Goal: Information Seeking & Learning: Learn about a topic

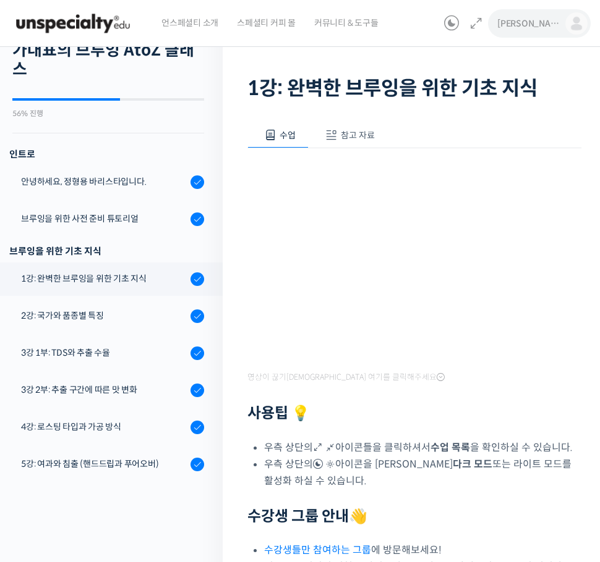
scroll to position [255, 0]
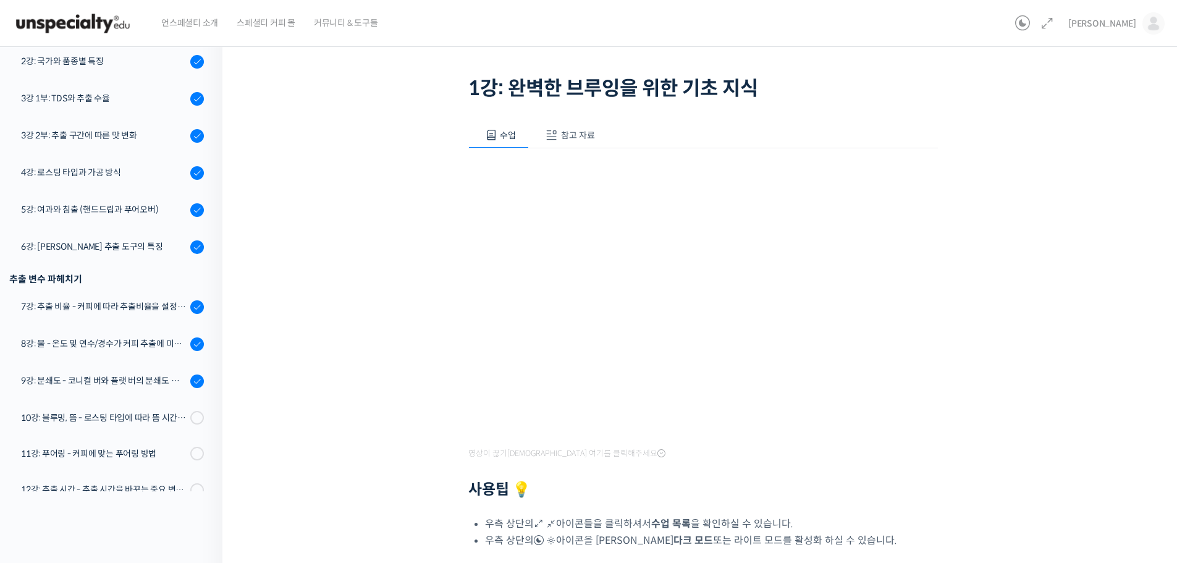
click at [599, 276] on div "기초부터 정확히, 브루잉 국가대표의 브루잉 AtoZ 클래스 1강: 완벽한 브루잉을 위한 기초 지식 완료함 수업 3 / 23 완료함 ← 이전 다…" at bounding box center [703, 351] width 838 height 715
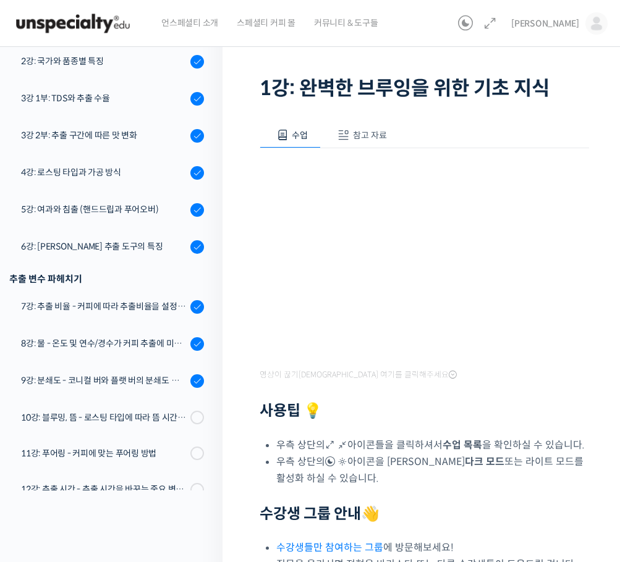
click at [271, 53] on div "기초부터 정확히, 브루잉 국가대표의 브루잉 AtoZ 클래스 1강: 완벽한 브루잉을 위한 기초 지식 완료함 수업 3 / 23 완료함 ← 이전 다…" at bounding box center [424, 49] width 329 height 110
click at [232, 261] on div "기초부터 정확히, 브루잉 국가대표의 브루잉 AtoZ 클래스 1강: 완벽한 브루잉을 위한 기초 지식 완료함 수업 3 / 23 완료함 ← 이전 다…" at bounding box center [425, 323] width 404 height 697
click at [234, 137] on div "기초부터 정확히, 브루잉 국가대표의 브루잉 AtoZ 클래스 1강: 완벽한 브루잉을 위한 기초 지식 완료함 수업 3 / 23 완료함 ← 이전 다…" at bounding box center [425, 323] width 404 height 697
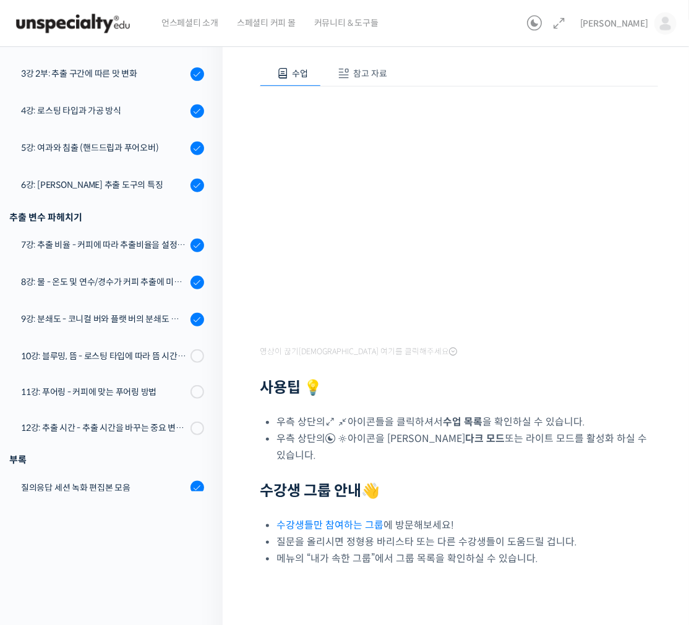
drag, startPoint x: 539, startPoint y: 513, endPoint x: 546, endPoint y: 512, distance: 6.9
click at [539, 517] on li "수강생들만 참여하는 그룹 에 방문해보세요!" at bounding box center [466, 525] width 381 height 17
drag, startPoint x: 497, startPoint y: 392, endPoint x: 527, endPoint y: 345, distance: 55.6
click at [497, 390] on h2 "사용팁 💡" at bounding box center [459, 388] width 398 height 18
click at [599, 347] on div "영상이 끊기신다면 여기를 클릭해주세요 사용팁 💡 우측 상단의 아이콘들을 클릭하셔서 수업 목록 을 확인하실 수 있습니다. 우측 상단의 아이콘을 …" at bounding box center [459, 327] width 398 height 480
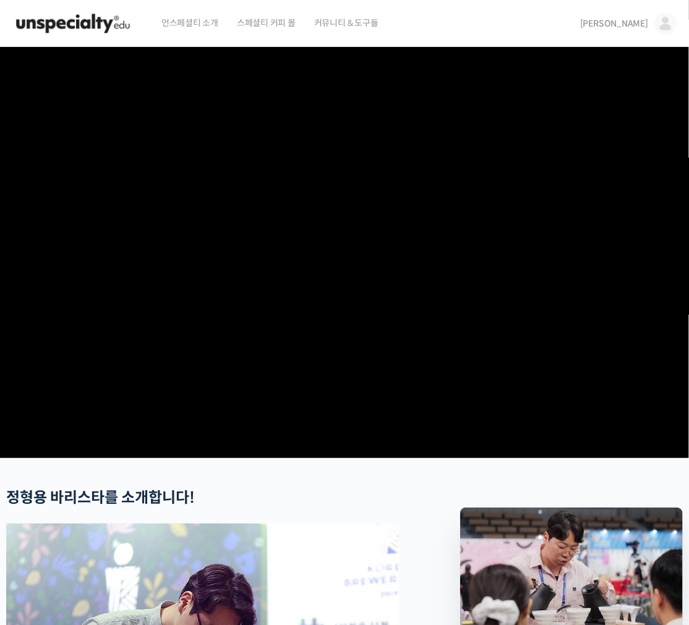
click at [454, 280] on video at bounding box center [344, 250] width 689 height 406
click at [652, 430] on video at bounding box center [344, 250] width 689 height 406
click at [480, 342] on video at bounding box center [344, 250] width 689 height 406
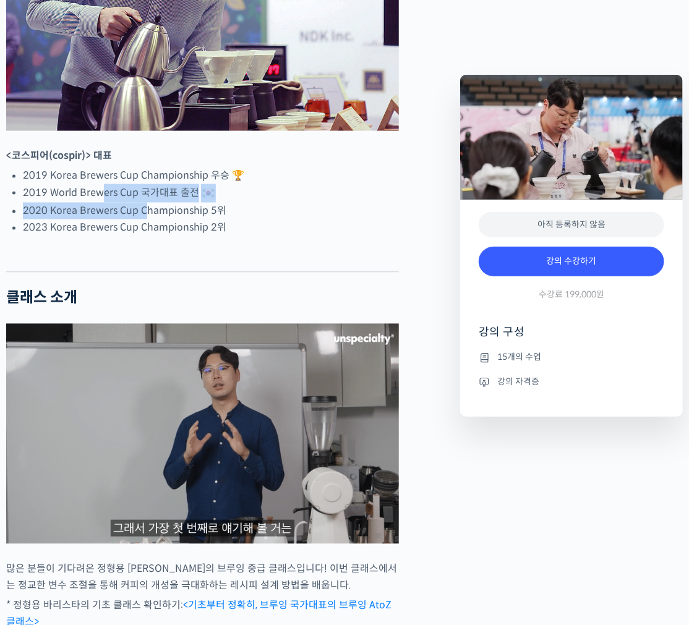
drag, startPoint x: 128, startPoint y: 242, endPoint x: 207, endPoint y: 275, distance: 85.9
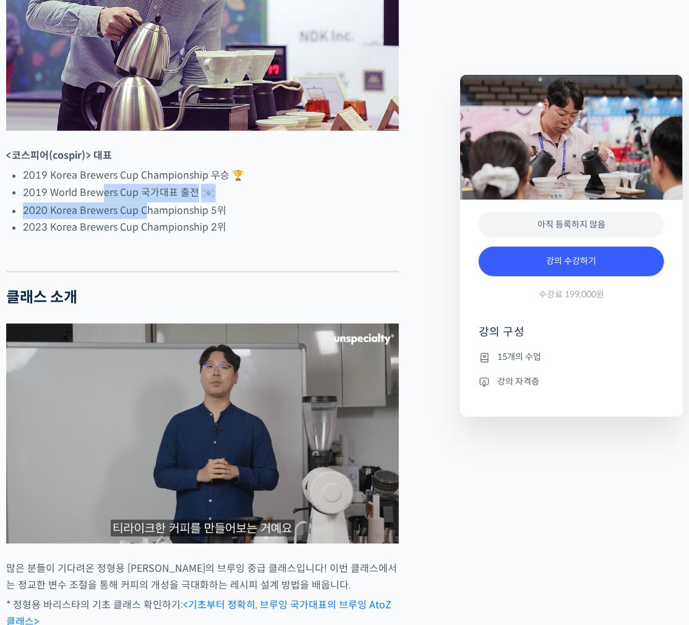
click at [169, 236] on ul "2019 Korea Brewers Cup Championship 우승 🏆 2019 World Brewers Cup 국가대표 출전 2020 Ko…" at bounding box center [211, 202] width 376 height 69
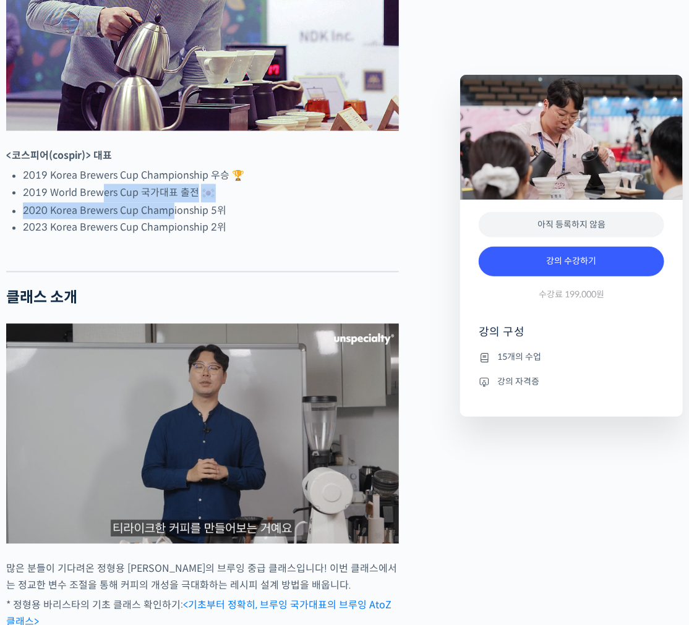
scroll to position [1030, 0]
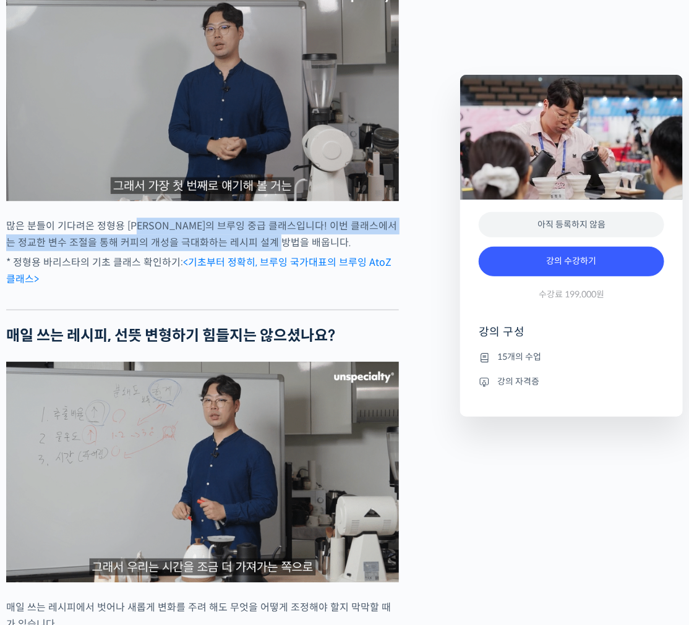
drag, startPoint x: 143, startPoint y: 266, endPoint x: 292, endPoint y: 283, distance: 150.5
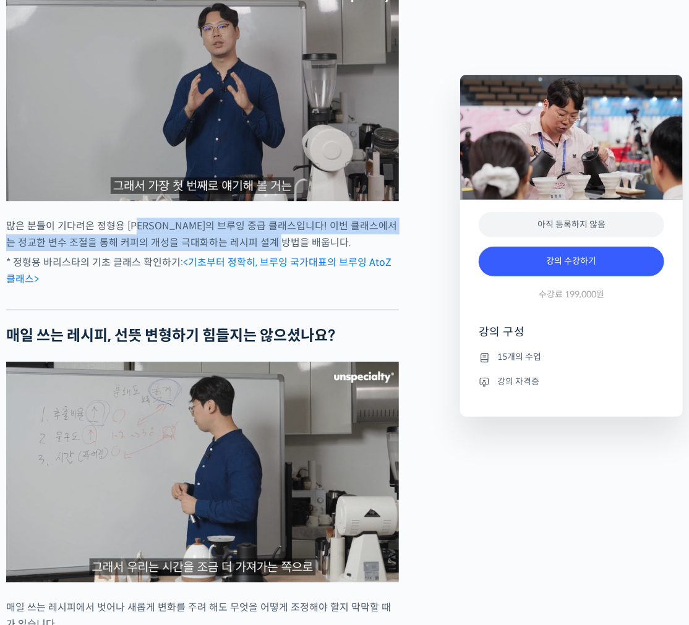
click at [292, 251] on p "많은 분들이 기다려온 정형용 바리스타의 브루잉 중급 클래스입니다! 이번 클래스에서는 정교한 변수 조절을 통해 커피의 개성을 극대화하는 레시피 …" at bounding box center [202, 234] width 392 height 33
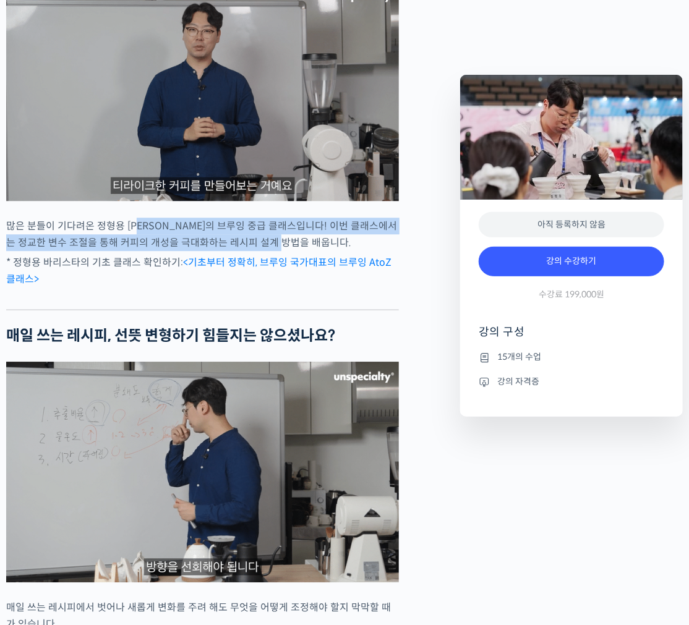
click at [291, 251] on p "많은 분들이 기다려온 정형용 바리스타의 브루잉 중급 클래스입니다! 이번 클래스에서는 정교한 변수 조절을 통해 커피의 개성을 극대화하는 레시피 …" at bounding box center [202, 234] width 392 height 33
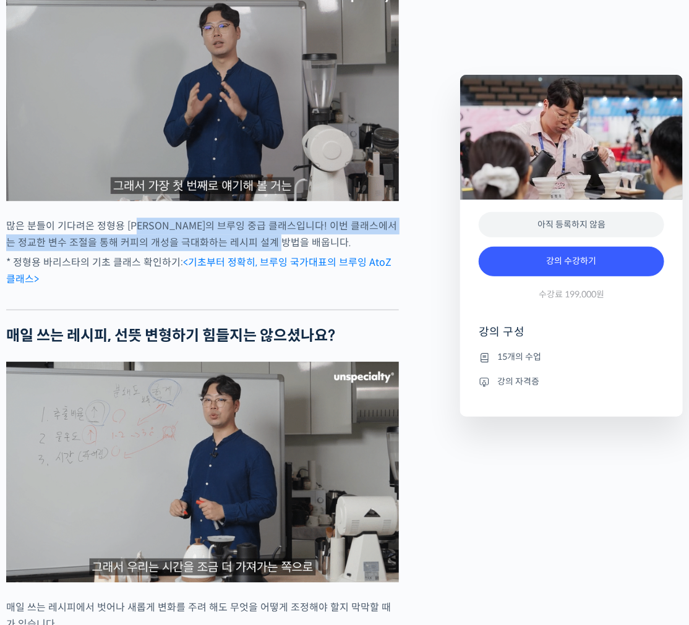
click at [273, 251] on p "많은 분들이 기다려온 정형용 [PERSON_NAME]의 브루잉 중급 클래스입니다! 이번 클래스에서는 정교한 변수 조절을 통해 커피의 개성을 극…" at bounding box center [202, 234] width 392 height 33
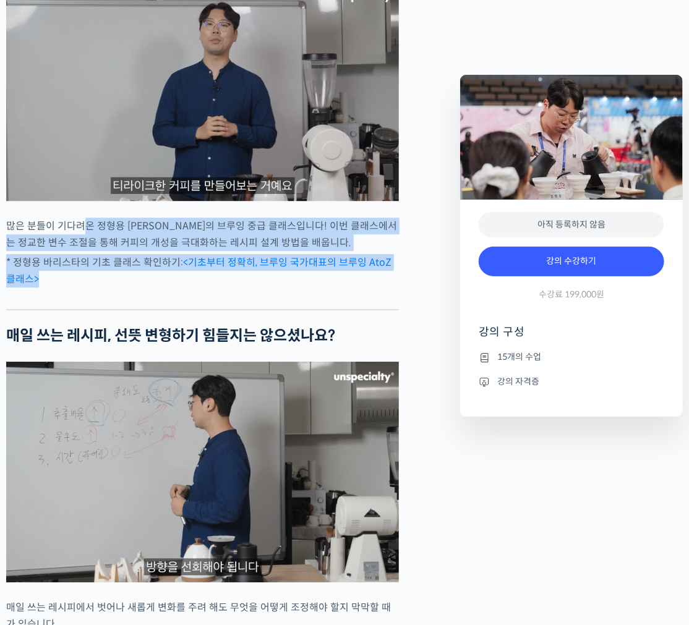
drag, startPoint x: 85, startPoint y: 269, endPoint x: 172, endPoint y: 324, distance: 102.2
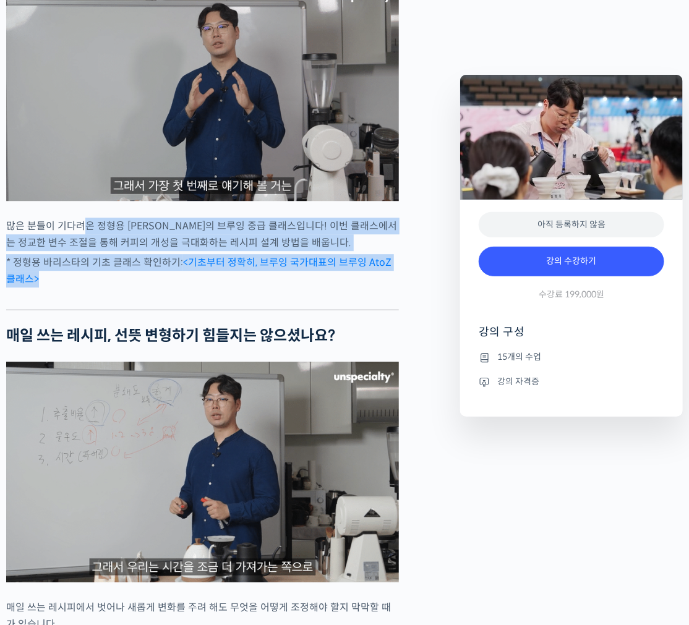
click at [172, 287] on p "* 정형용 바리스타의 기초 클래스 확인하기: <기초부터 정확히, 브루잉 국가대표의 브루잉 AtoZ 클래스>" at bounding box center [202, 270] width 392 height 33
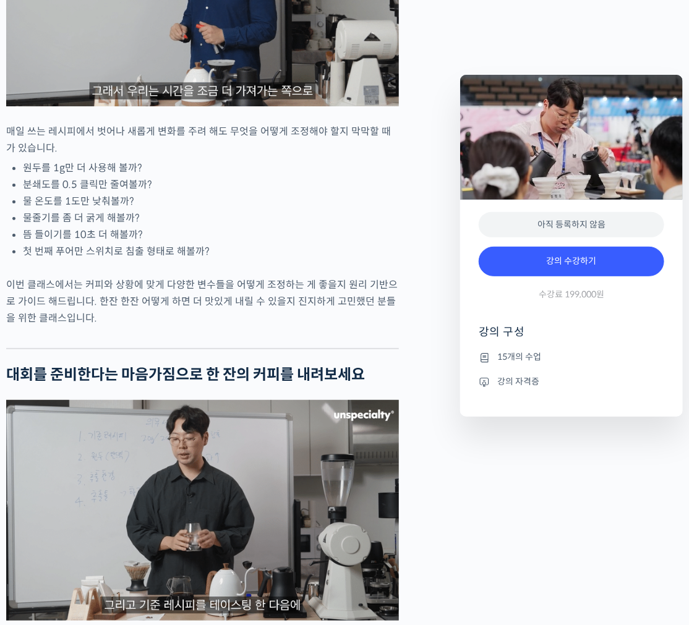
scroll to position [1511, 0]
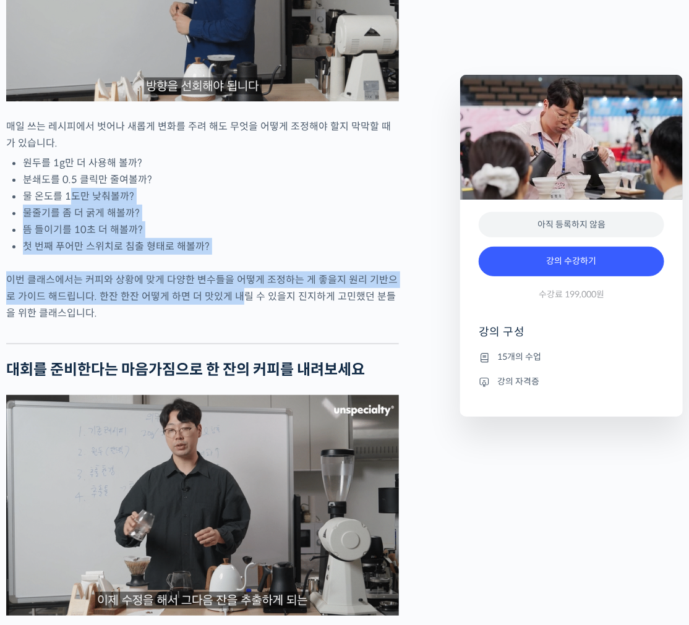
drag, startPoint x: 69, startPoint y: 233, endPoint x: 224, endPoint y: 344, distance: 191.4
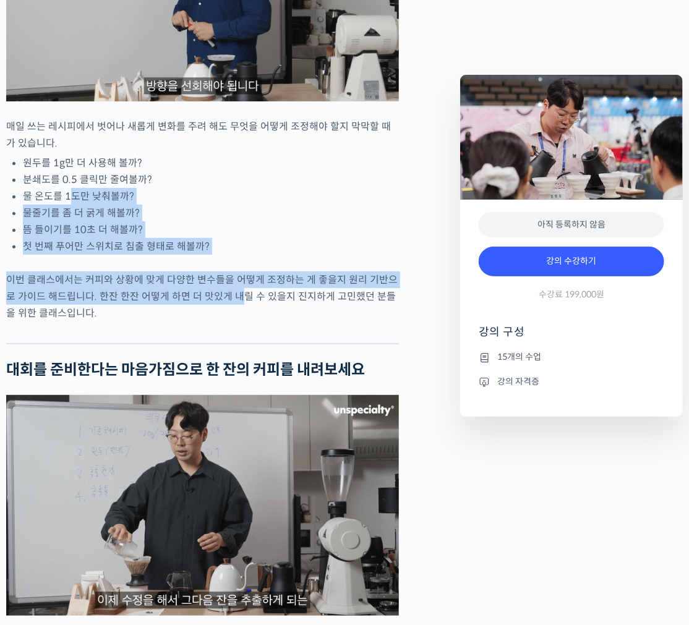
click at [224, 344] on div "정형용 바리스타를 소개합니다! <코스피어(cospir)> 대표 2019 Korea Brewers Cup Championship 우승 🏆 201…" at bounding box center [202, 525] width 392 height 3094
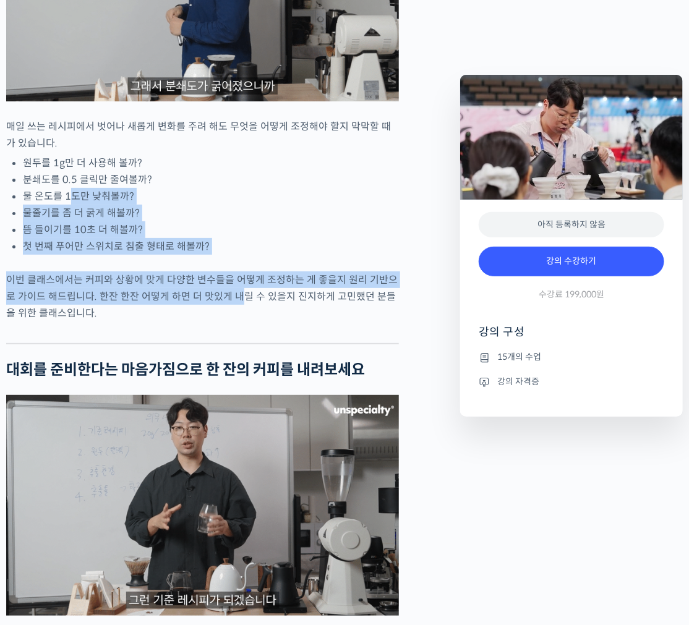
click at [225, 321] on p "이번 클래스에서는 커피와 상황에 맞게 다양한 변수들을 어떻게 조정하는 게 좋을지 원리 기반으로 가이드 해드립니다. 한잔 한잔 어떻게 하면 더 …" at bounding box center [202, 296] width 392 height 50
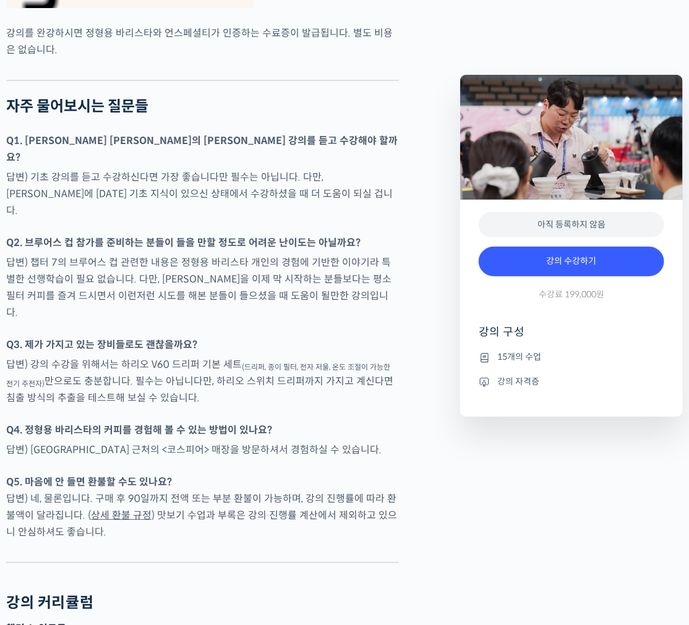
scroll to position [3021, 0]
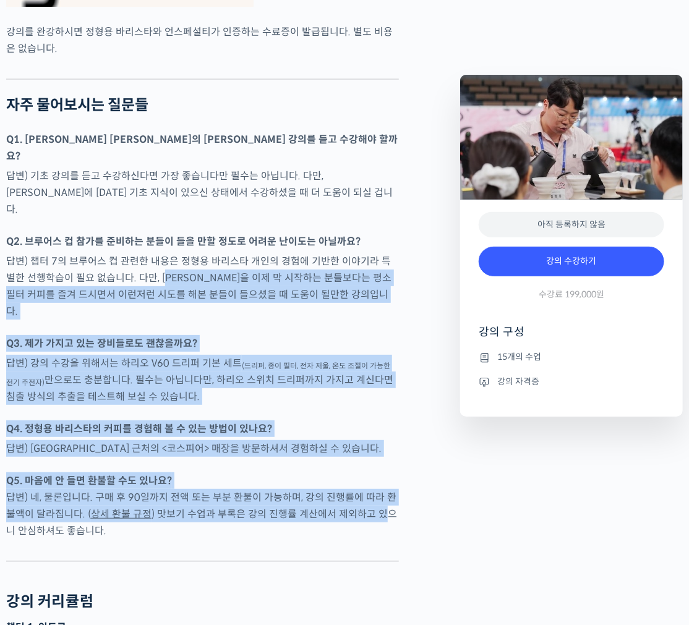
drag, startPoint x: 161, startPoint y: 281, endPoint x: 367, endPoint y: 499, distance: 299.5
click at [367, 499] on p "Q5. 마음에 안 들면 환불할 수도 있나요? 답변) 네, 물론입니다. 구매 후 90일까지 전액 또는 부분 환불이 가능하며, 강의 진행률에 따라…" at bounding box center [202, 505] width 392 height 67
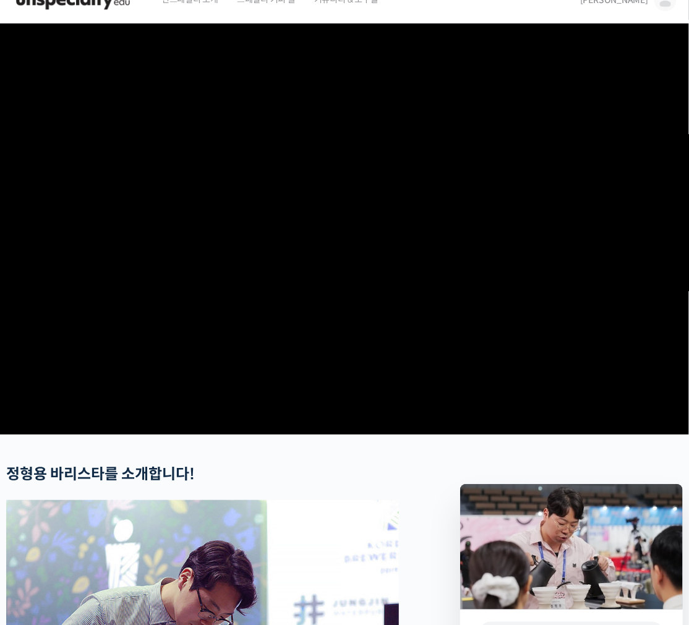
scroll to position [137, 0]
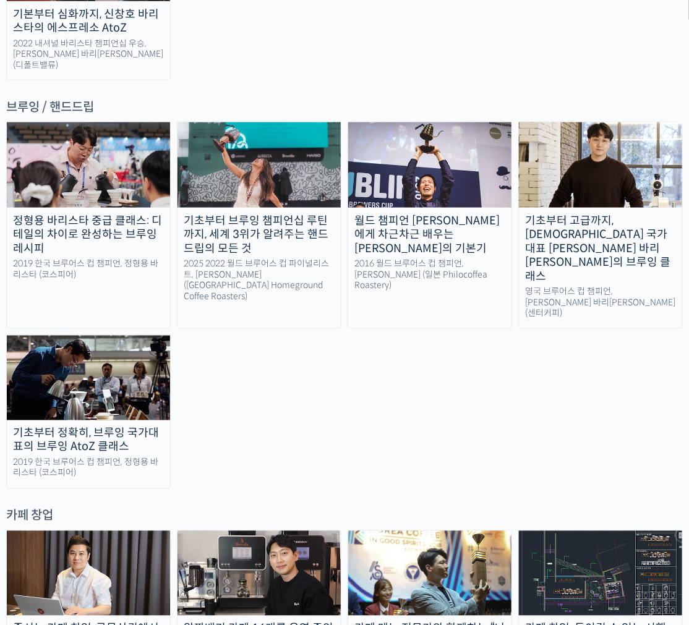
scroll to position [2295, 0]
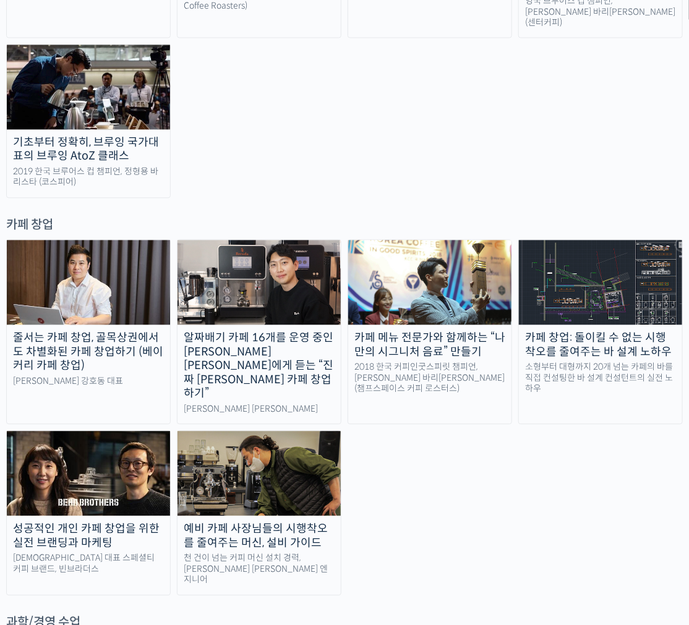
drag, startPoint x: 459, startPoint y: 380, endPoint x: 450, endPoint y: 317, distance: 63.1
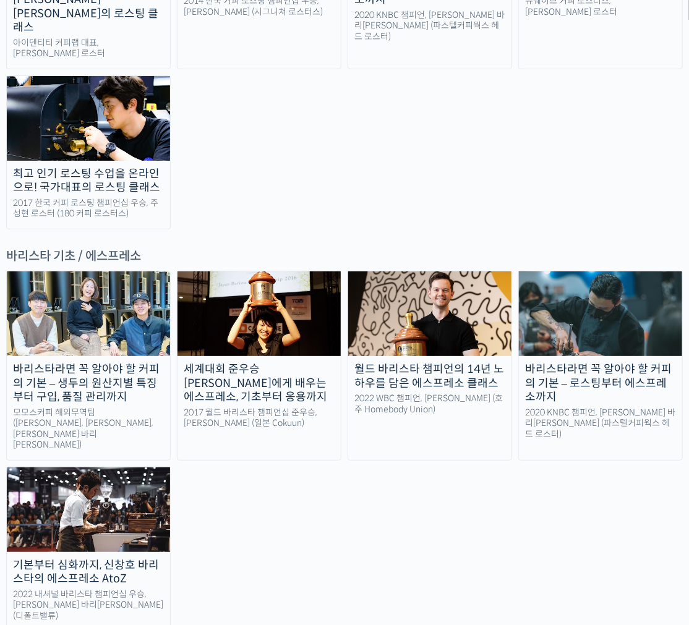
scroll to position [0, 0]
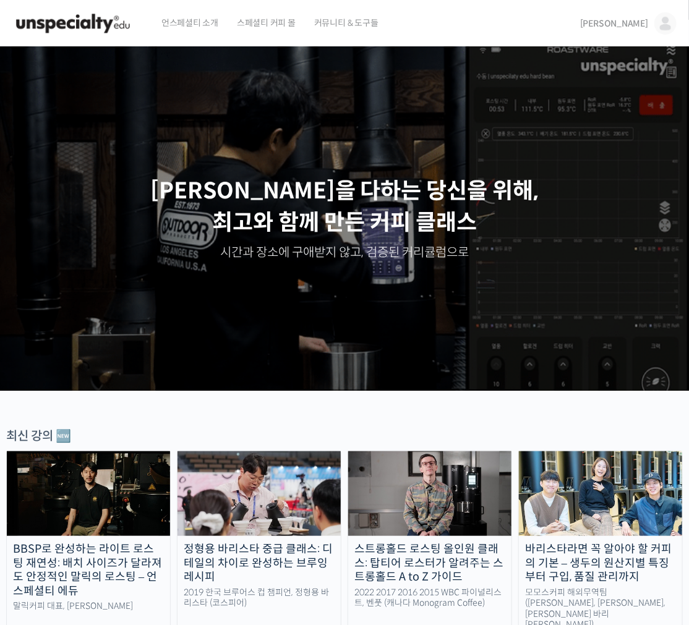
click at [566, 28] on div "언스페셜티 소개 스페셜티 커피 몰 커뮤니티 & 도구들" at bounding box center [359, 23] width 414 height 47
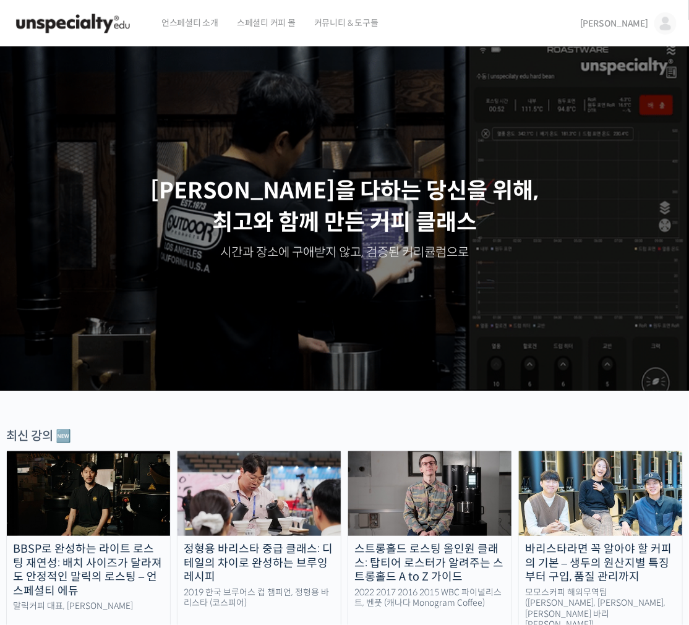
click at [630, 27] on span "[PERSON_NAME]" at bounding box center [614, 23] width 68 height 11
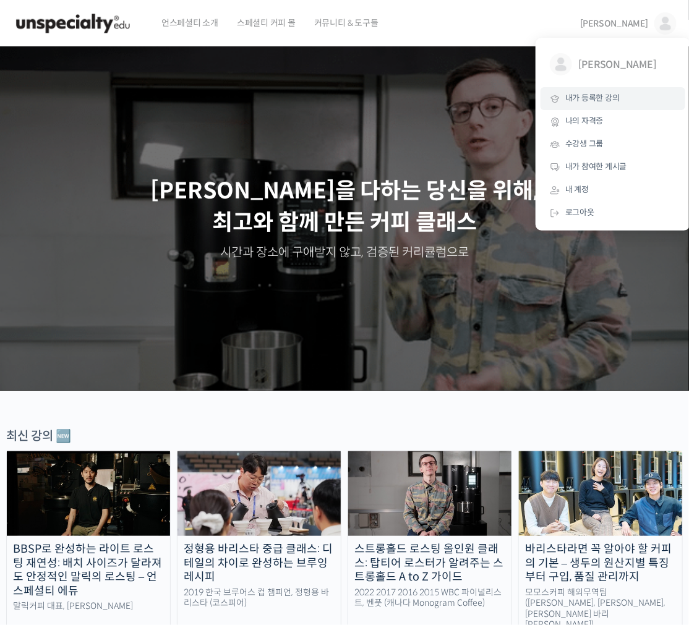
click at [605, 98] on span "내가 등록한 강의" at bounding box center [592, 98] width 54 height 11
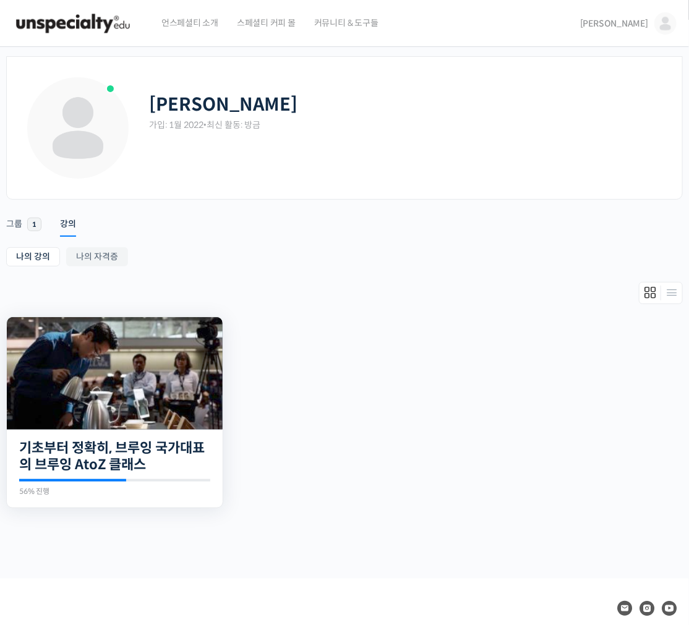
click at [143, 373] on img at bounding box center [115, 373] width 216 height 112
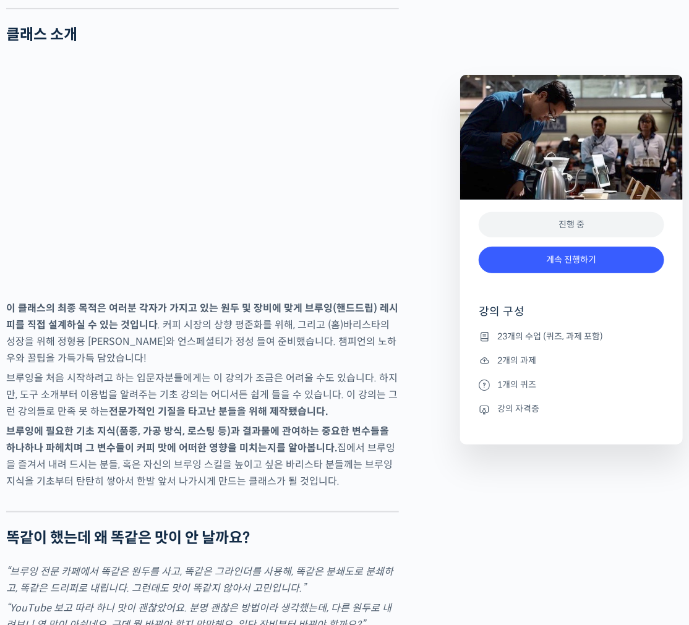
scroll to position [1648, 0]
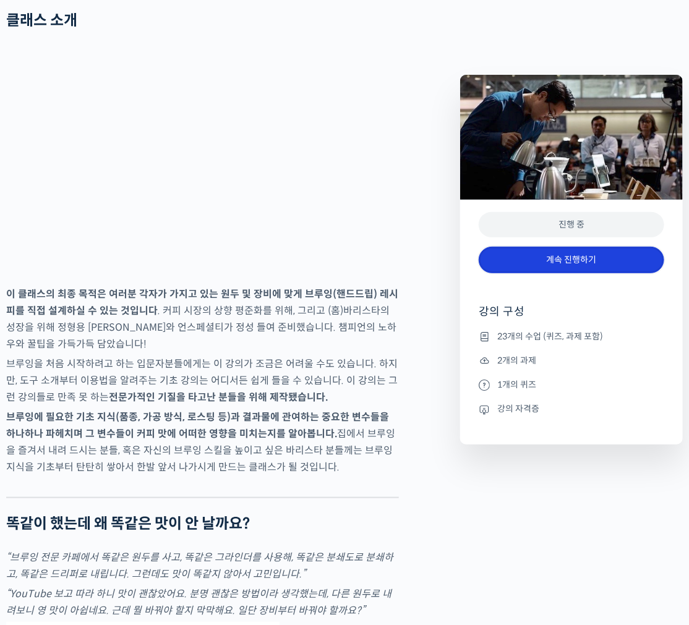
click at [541, 266] on link "계속 진행하기" at bounding box center [570, 260] width 185 height 27
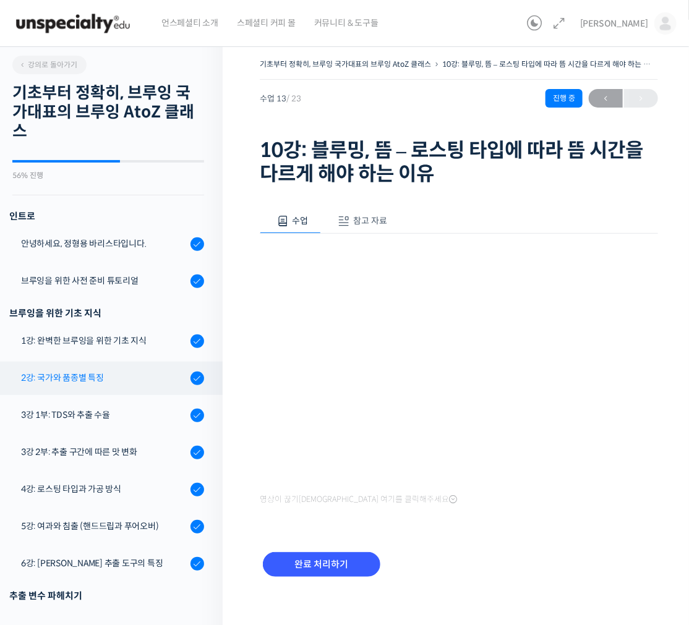
click at [119, 378] on div "2강: 국가와 품종별 특징" at bounding box center [104, 378] width 166 height 14
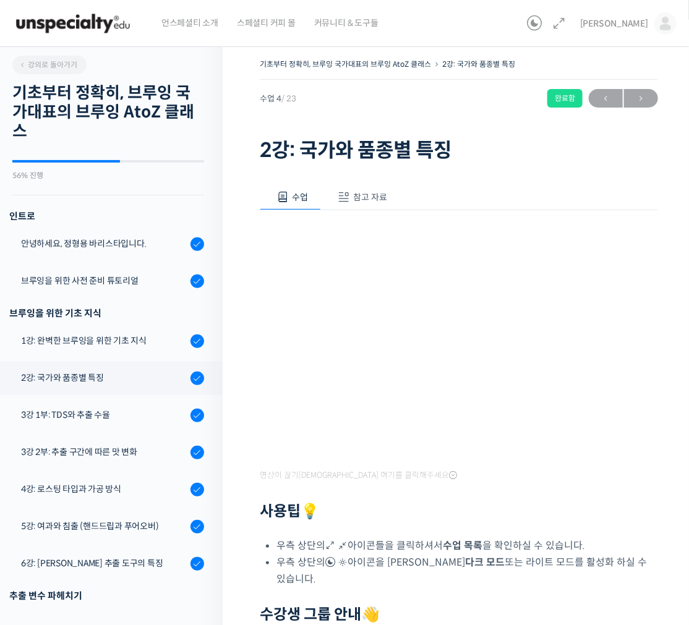
click at [117, 114] on h2 "기초부터 정확히, 브루잉 국가대표의 브루잉 AtoZ 클래스" at bounding box center [108, 112] width 192 height 58
click at [126, 347] on div "1강: 완벽한 브루잉을 위한 기초 지식" at bounding box center [104, 341] width 166 height 14
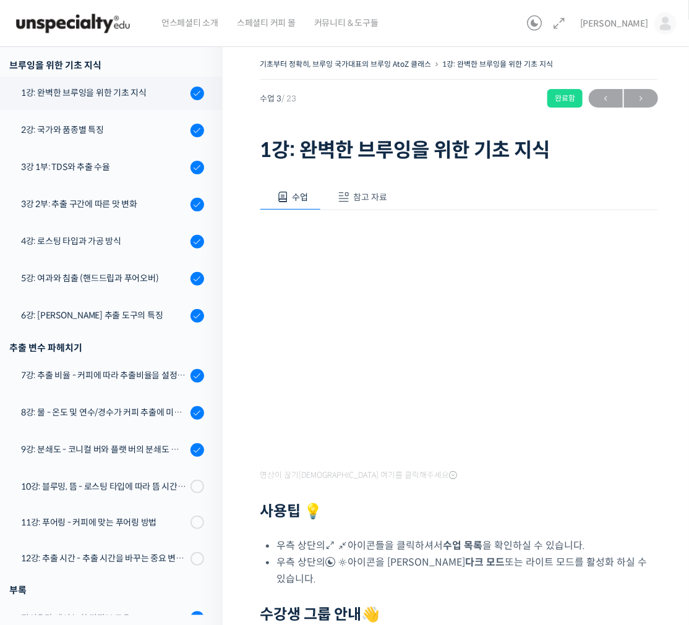
scroll to position [255, 0]
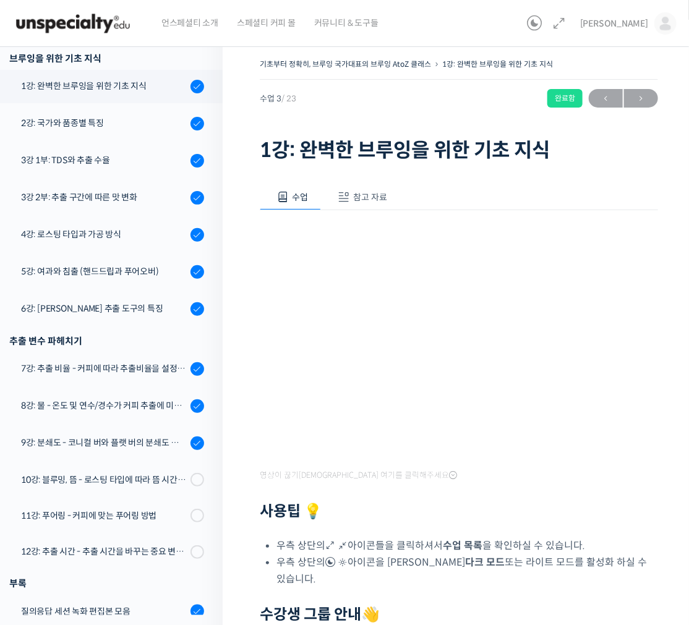
click at [409, 125] on div "기초부터 정확히, 브루잉 국가대표의 브루잉 AtoZ 클래스 1강: 완벽한 브루잉을 위한 기초 지식 완료함 수업 3 / 23 완료함 ← 이전 다…" at bounding box center [459, 111] width 398 height 110
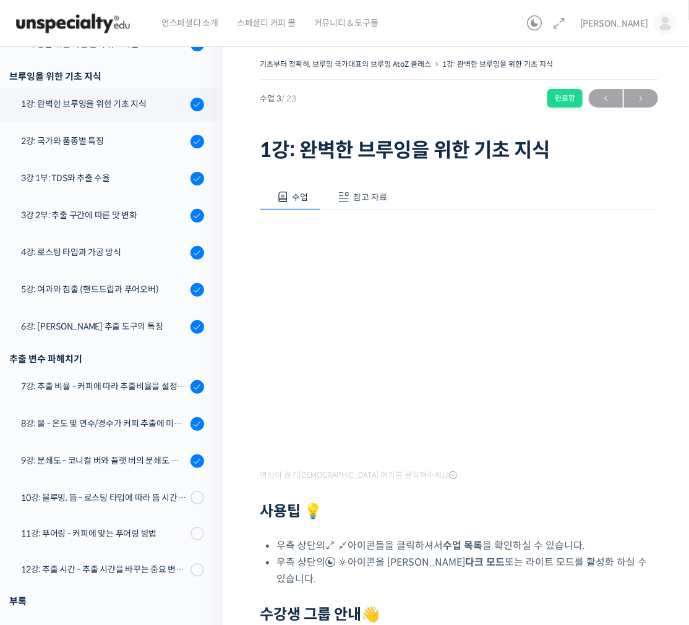
scroll to position [255, 0]
